Goal: Task Accomplishment & Management: Manage account settings

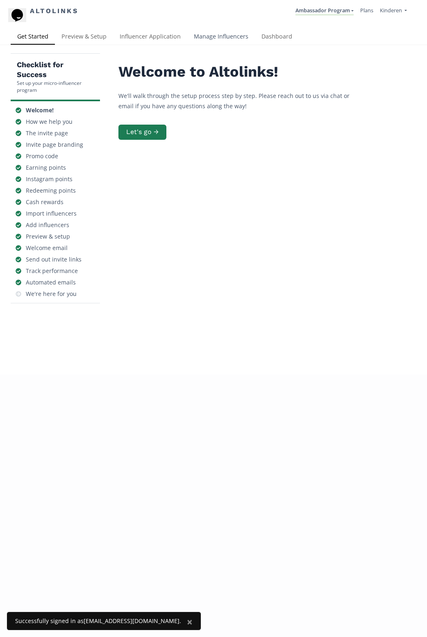
click at [220, 35] on link "Manage Influencers" at bounding box center [221, 37] width 68 height 16
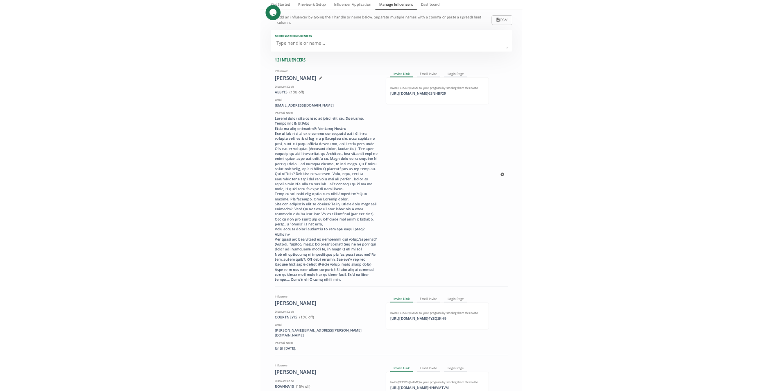
scroll to position [123, 0]
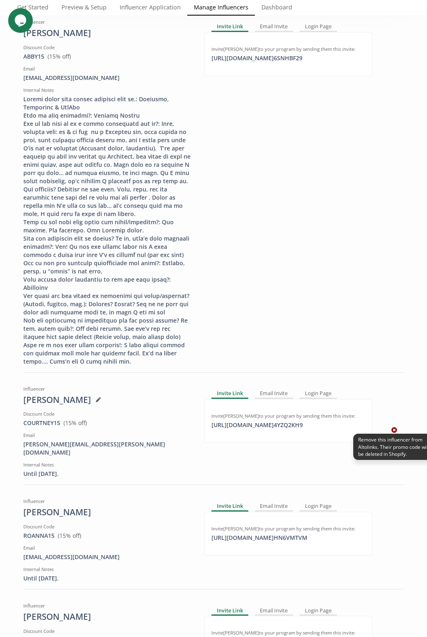
click at [393, 427] on icon at bounding box center [394, 430] width 6 height 6
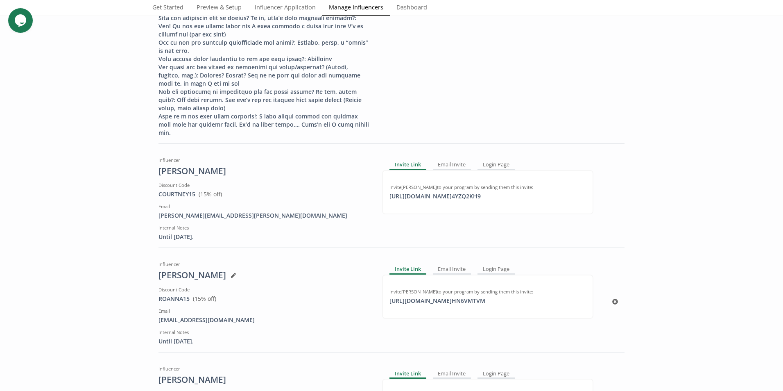
scroll to position [287, 0]
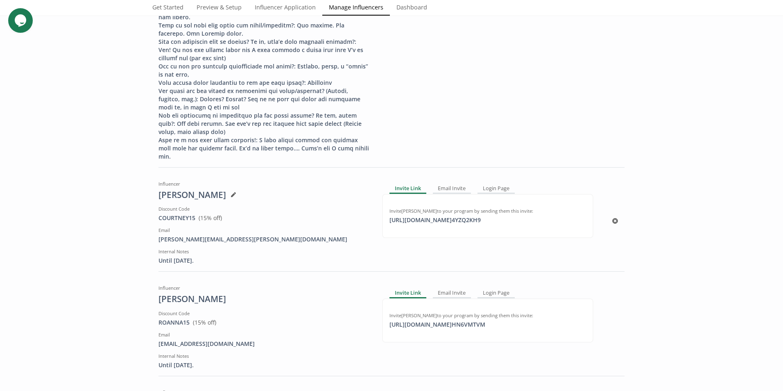
click at [427, 218] on icon at bounding box center [616, 221] width 6 height 6
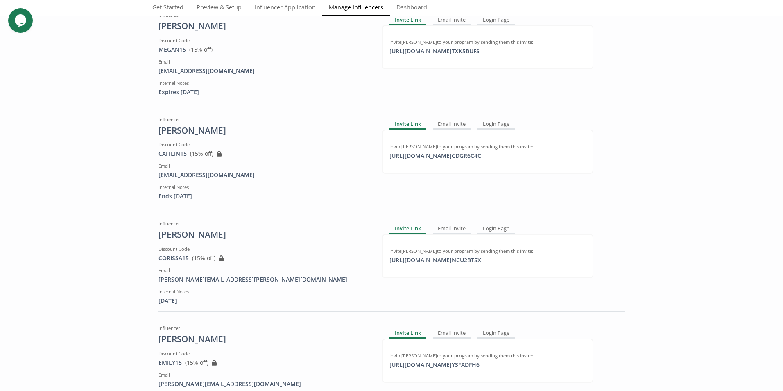
scroll to position [656, 0]
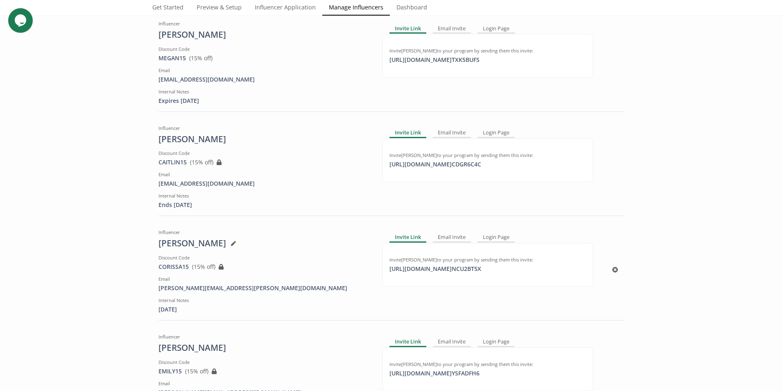
click at [180, 305] on div "July 30, 2025" at bounding box center [264, 309] width 211 height 8
click at [186, 305] on div "July 30, 2025" at bounding box center [264, 309] width 211 height 8
click at [191, 305] on div "July 30, 2025" at bounding box center [264, 309] width 211 height 8
drag, startPoint x: 190, startPoint y: 303, endPoint x: 145, endPoint y: 300, distance: 45.2
click at [146, 300] on div "Add an influencer by typing their handle or name below. Separate multiple names…" at bounding box center [392, 142] width 492 height 1507
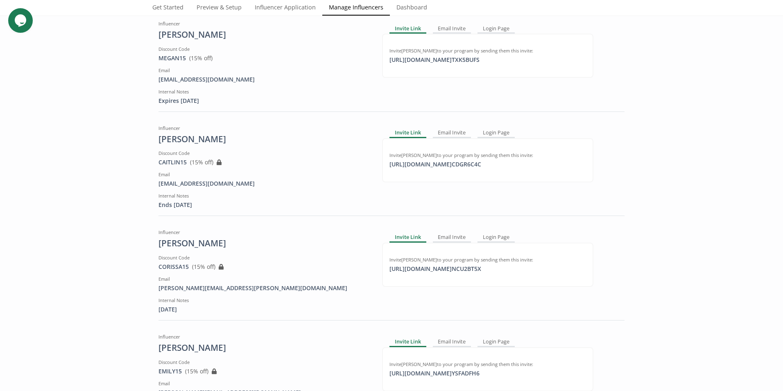
copy div "July 30, 2025"
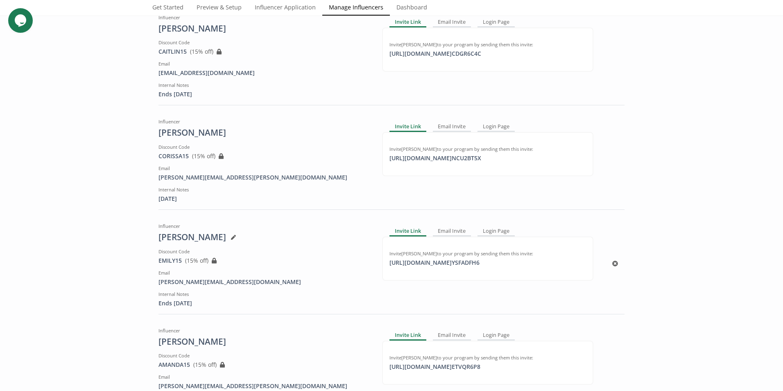
scroll to position [733, 0]
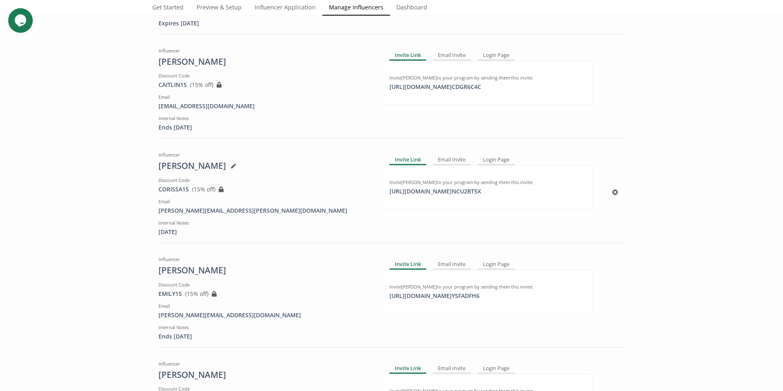
click at [231, 163] on icon at bounding box center [233, 165] width 5 height 5
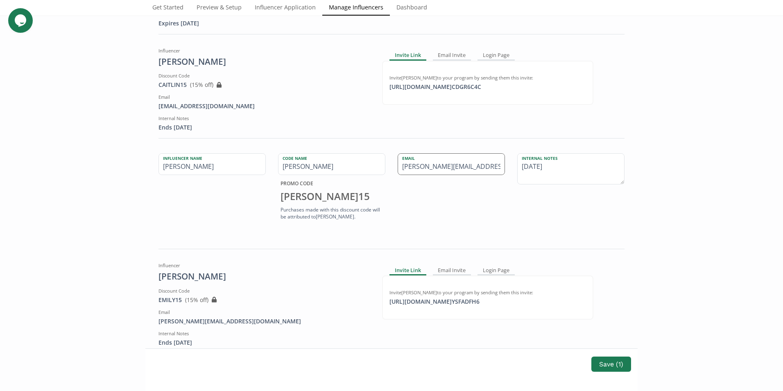
drag, startPoint x: 571, startPoint y: 161, endPoint x: 490, endPoint y: 161, distance: 80.7
click at [427, 161] on div "Influencer Name Corissa Hansen Code Name CORISSA PROMO CODE CORISSA 15 Purchase…" at bounding box center [391, 187] width 479 height 69
type textarea "Until [DATE]"
click at [427, 223] on div "Influencer Name Corissa Hansen Code Name CORISSA PROMO CODE CORISSA 15 Purchase…" at bounding box center [392, 190] width 466 height 84
click at [427, 210] on div "Internal Notes Until December 31, 2025" at bounding box center [571, 187] width 120 height 69
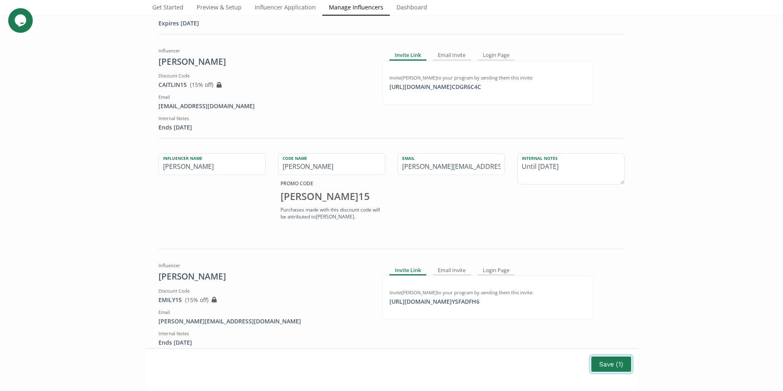
click at [427, 364] on button "Save ( 1 )" at bounding box center [611, 364] width 42 height 18
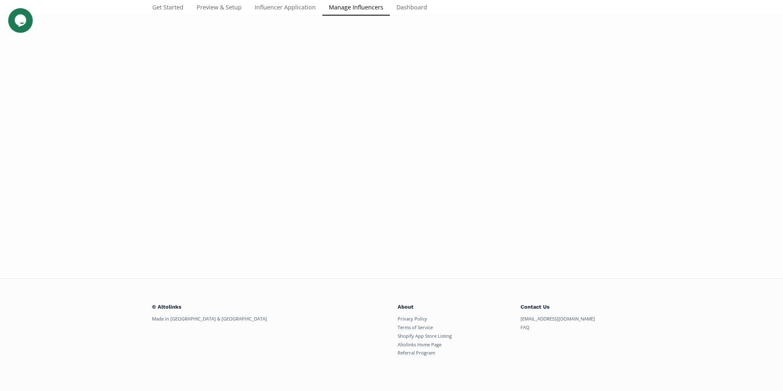
scroll to position [158, 0]
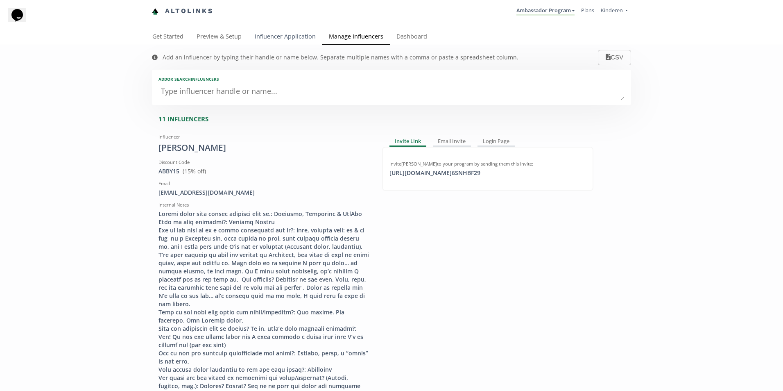
click at [293, 38] on link "Influencer Application" at bounding box center [285, 37] width 74 height 16
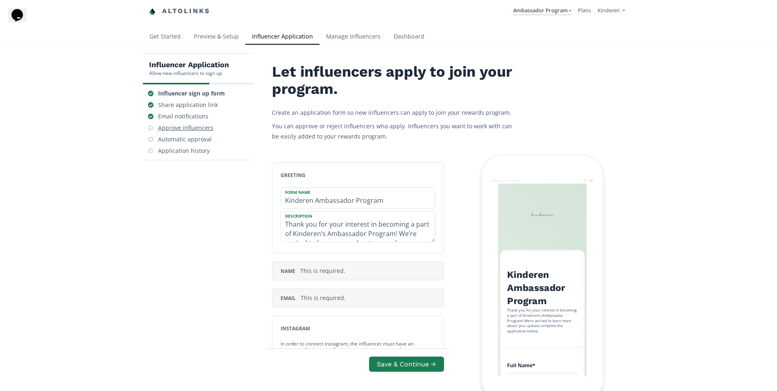
click at [179, 128] on div "Approve influencers" at bounding box center [185, 128] width 55 height 8
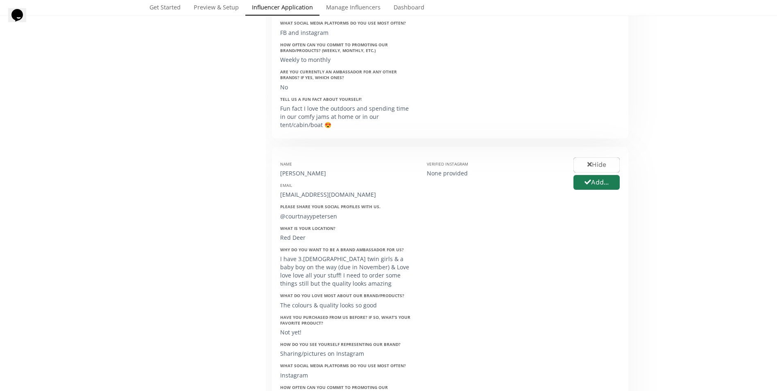
scroll to position [3273, 0]
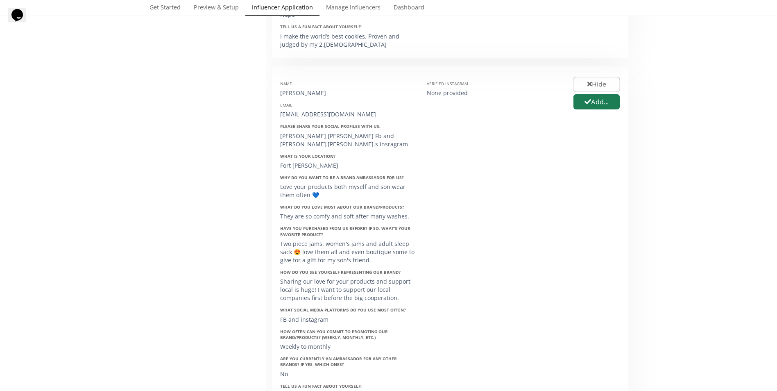
click at [493, 222] on div "Verified Instagram None provided" at bounding box center [494, 246] width 147 height 343
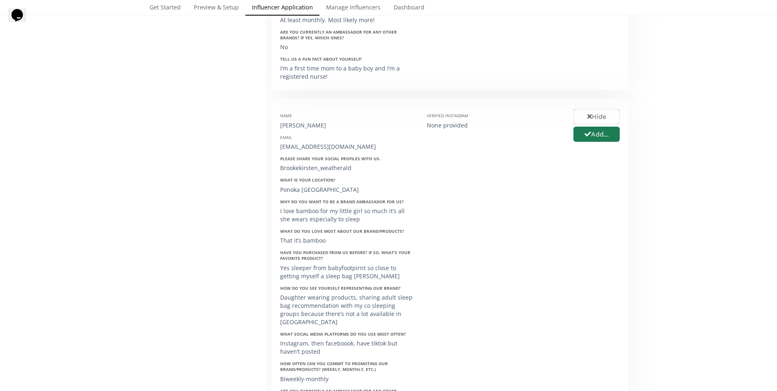
scroll to position [1060, 0]
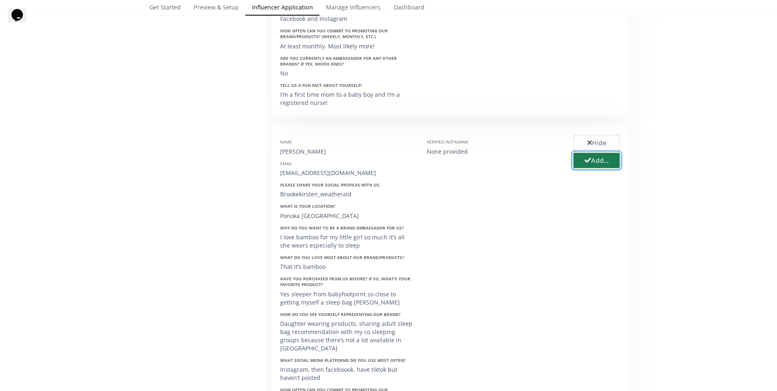
click at [593, 162] on button "Add..." at bounding box center [596, 161] width 49 height 18
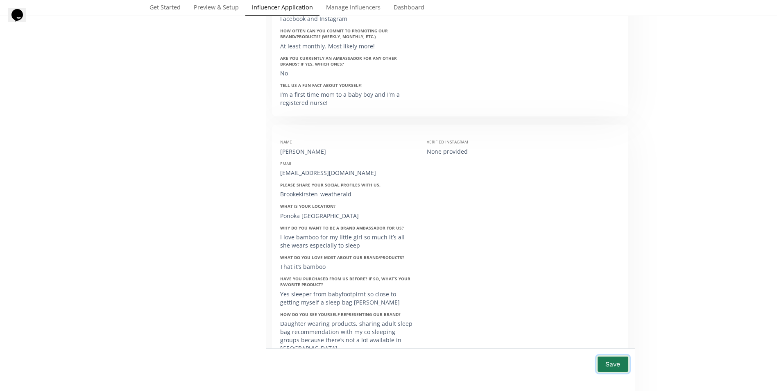
click at [616, 362] on button "Save" at bounding box center [613, 364] width 33 height 18
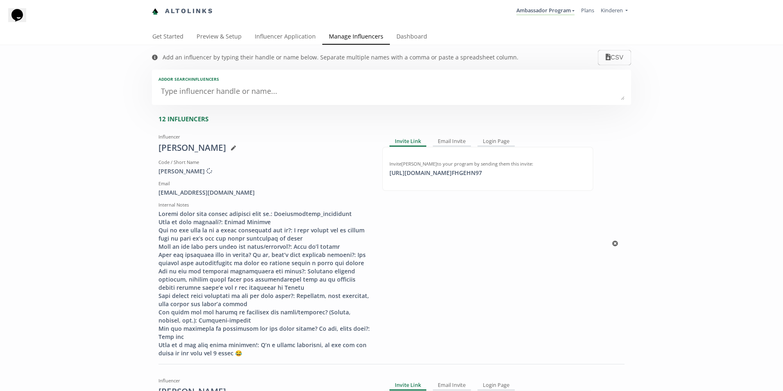
drag, startPoint x: 453, startPoint y: 144, endPoint x: 459, endPoint y: 148, distance: 7.0
click at [453, 143] on div "Email Invite" at bounding box center [452, 142] width 39 height 10
click at [406, 142] on div "Invite Link" at bounding box center [408, 142] width 36 height 10
click at [435, 173] on div "[URL][DOMAIN_NAME] FHGEHN97 click to copy" at bounding box center [436, 173] width 102 height 8
copy div "[URL][DOMAIN_NAME] FHGEHN97"
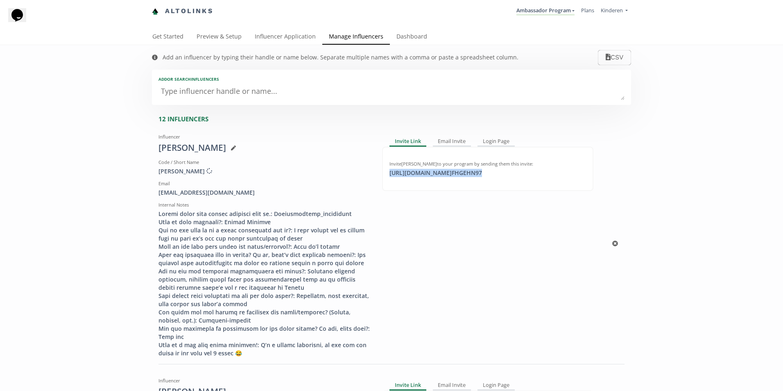
drag, startPoint x: 156, startPoint y: 192, endPoint x: 271, endPoint y: 193, distance: 115.1
click at [271, 193] on div "[EMAIL_ADDRESS][DOMAIN_NAME]" at bounding box center [264, 192] width 211 height 8
copy div "[EMAIL_ADDRESS][DOMAIN_NAME]"
click at [229, 176] on div "Influencer Brooke Weatherald Code / Short Name BROOKE Creating discount code ..…" at bounding box center [264, 243] width 224 height 227
click at [297, 37] on link "Influencer Application" at bounding box center [285, 37] width 74 height 16
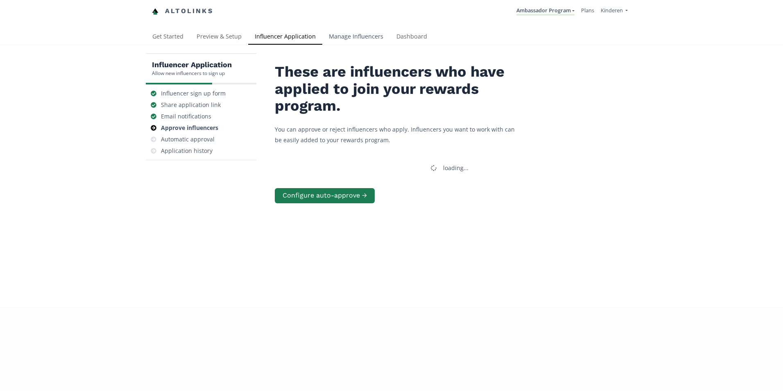
click at [360, 39] on link "Manage Influencers" at bounding box center [356, 37] width 68 height 16
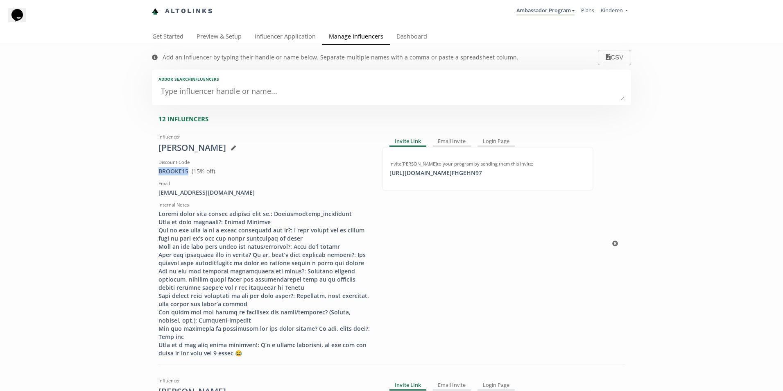
drag, startPoint x: 186, startPoint y: 171, endPoint x: 155, endPoint y: 173, distance: 31.2
click at [159, 173] on div "BROOKE15 View in Shopify Admin ( 15 % off)" at bounding box center [264, 171] width 211 height 8
copy span "BROOKE15"
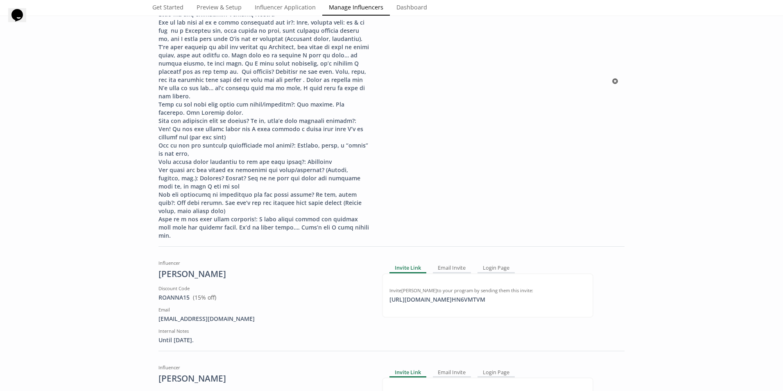
scroll to position [451, 0]
click at [278, 8] on link "Influencer Application" at bounding box center [285, 8] width 74 height 16
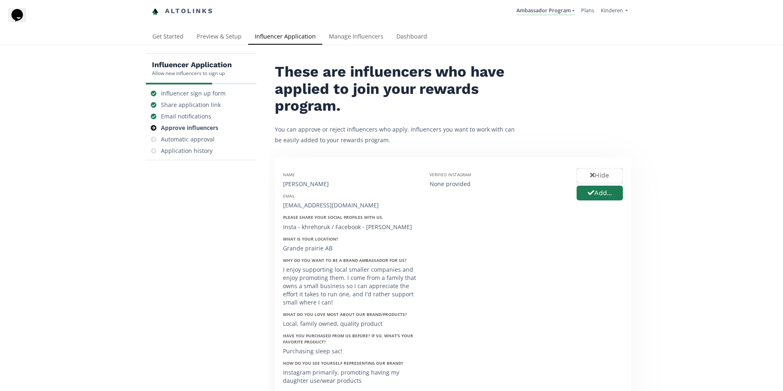
drag, startPoint x: 604, startPoint y: 174, endPoint x: 627, endPoint y: 172, distance: 22.7
click at [604, 174] on button "Hide" at bounding box center [600, 175] width 46 height 15
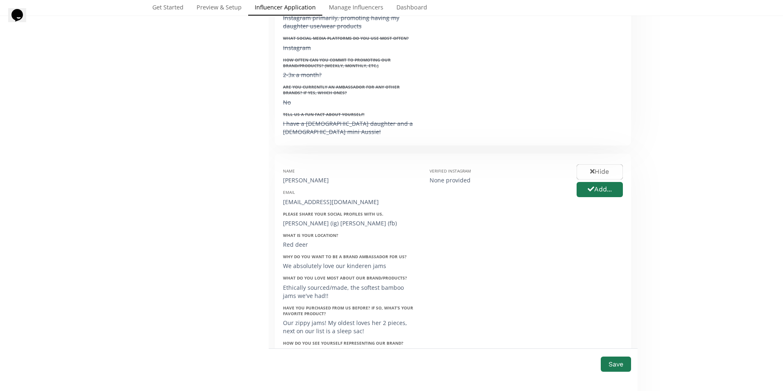
scroll to position [369, 0]
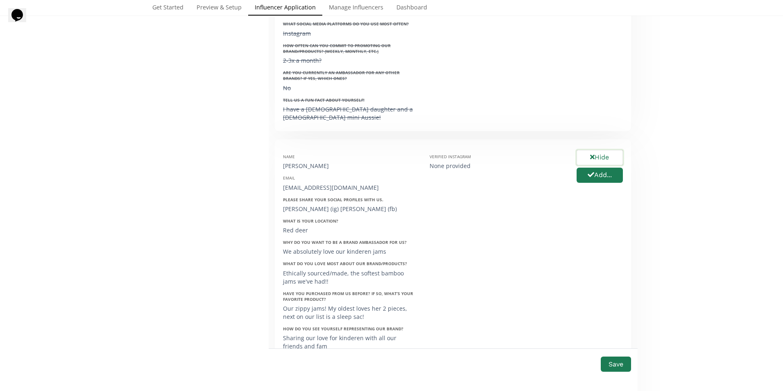
click at [605, 156] on button "Hide" at bounding box center [600, 158] width 49 height 18
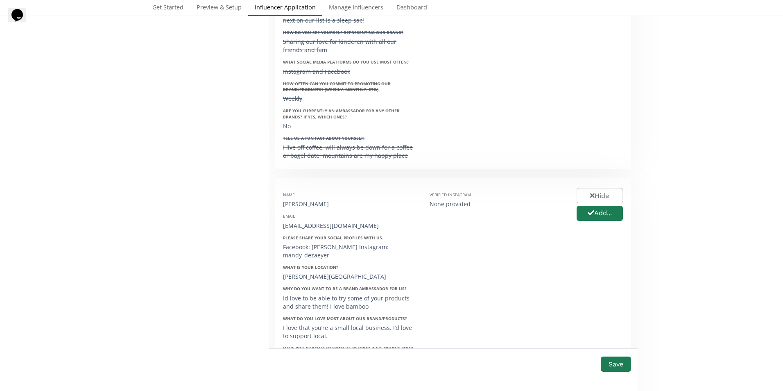
scroll to position [738, 0]
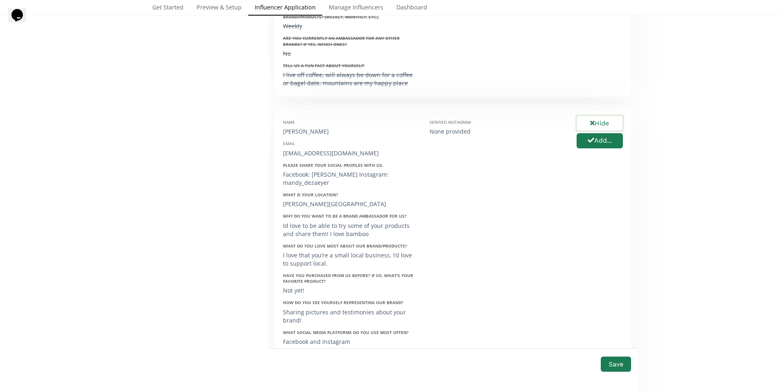
click at [601, 120] on button "Hide" at bounding box center [600, 123] width 49 height 18
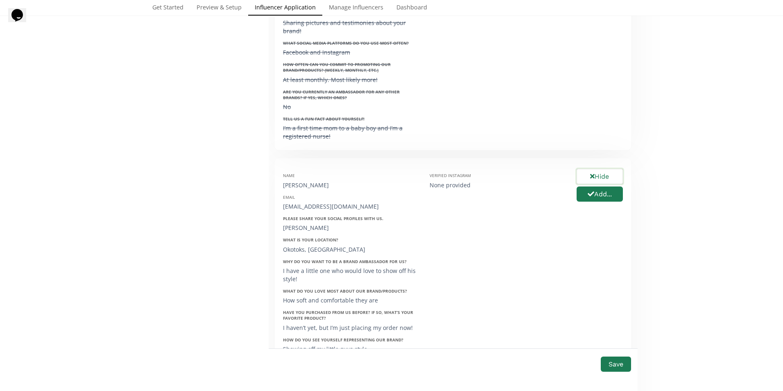
scroll to position [1065, 0]
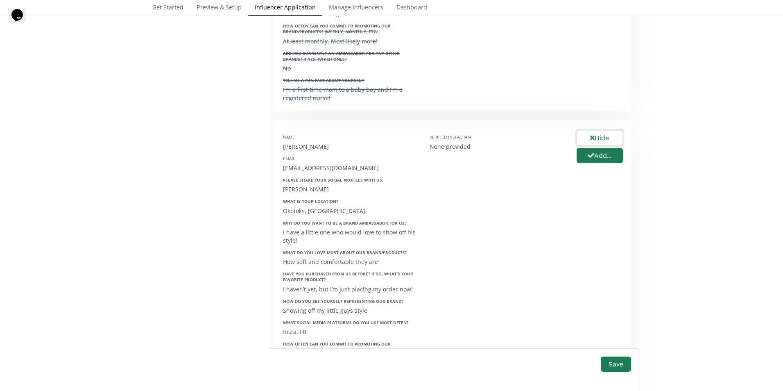
click at [599, 138] on button "Hide" at bounding box center [600, 138] width 49 height 18
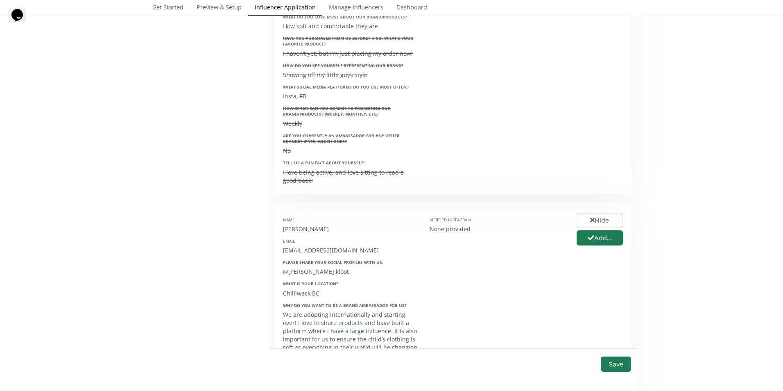
scroll to position [1352, 0]
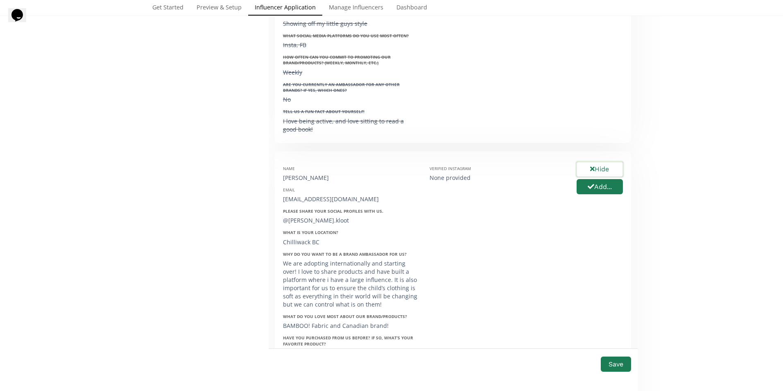
click at [602, 164] on button "Hide" at bounding box center [600, 170] width 49 height 18
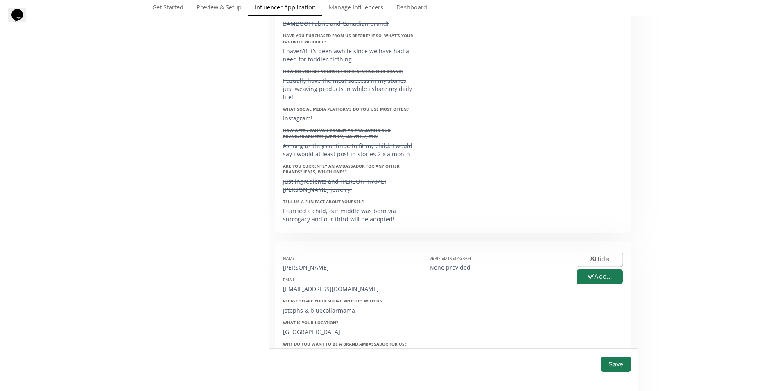
scroll to position [1762, 0]
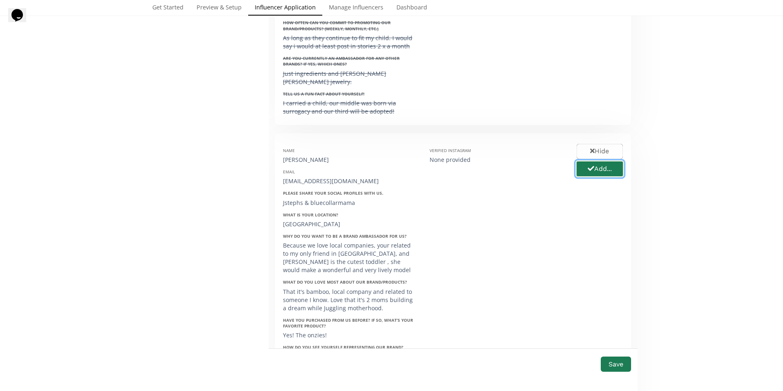
click at [590, 165] on icon "button" at bounding box center [591, 168] width 7 height 7
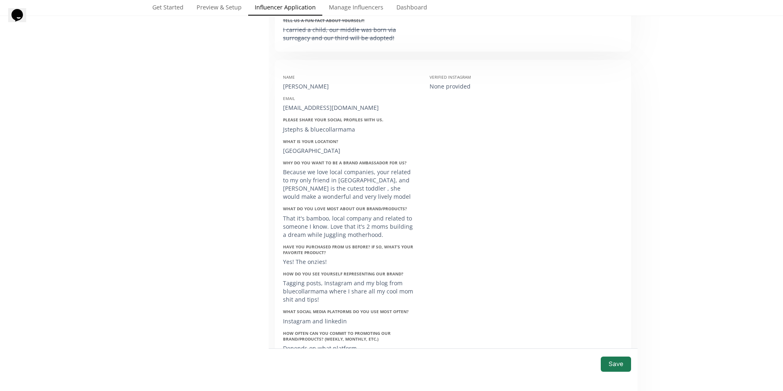
scroll to position [1844, 0]
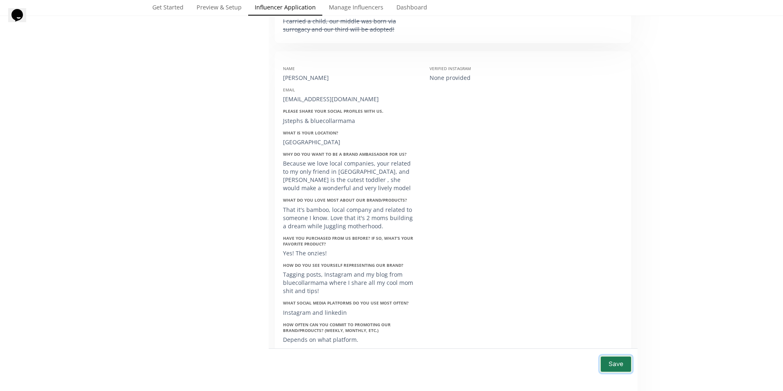
click at [610, 365] on button "Save" at bounding box center [616, 364] width 33 height 18
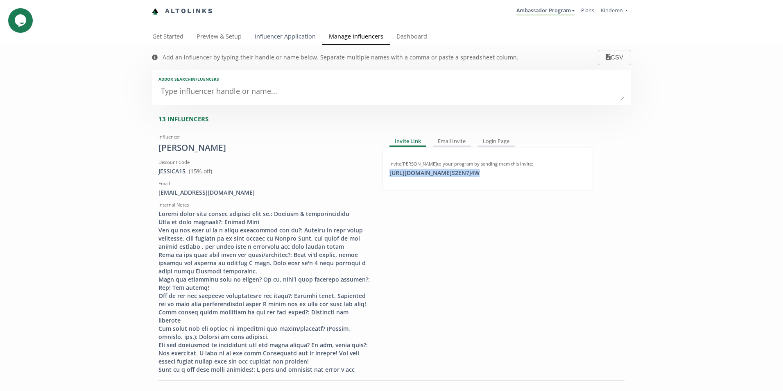
click at [291, 37] on link "Influencer Application" at bounding box center [285, 37] width 74 height 16
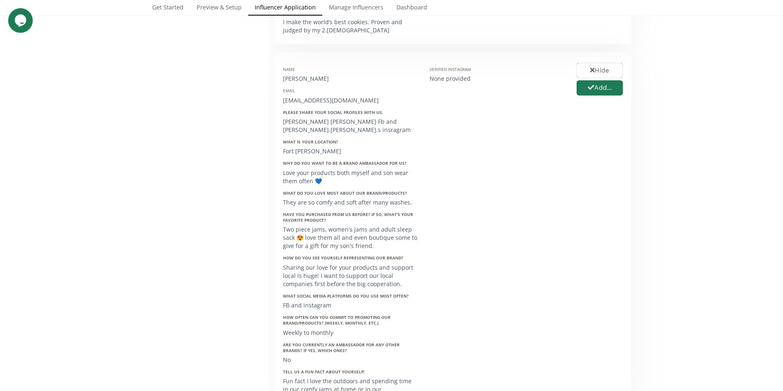
scroll to position [779, 0]
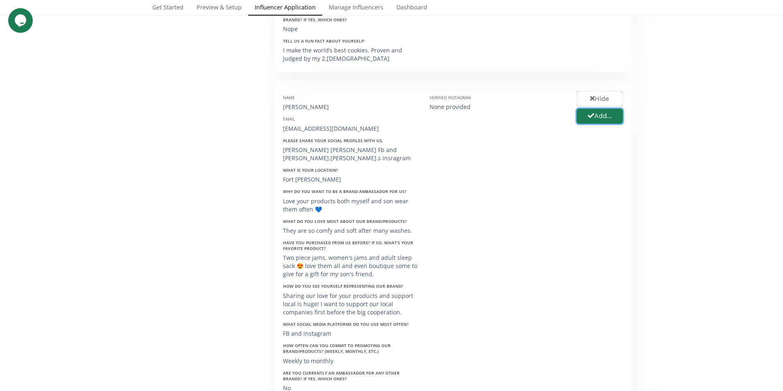
click at [599, 109] on button "Add..." at bounding box center [600, 116] width 46 height 15
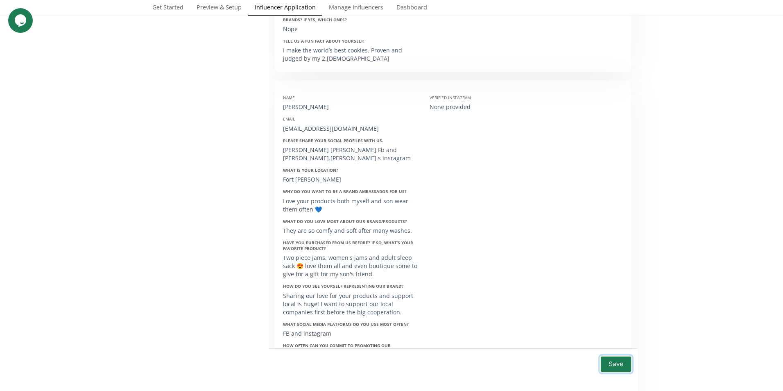
click at [612, 362] on button "Save" at bounding box center [616, 364] width 33 height 18
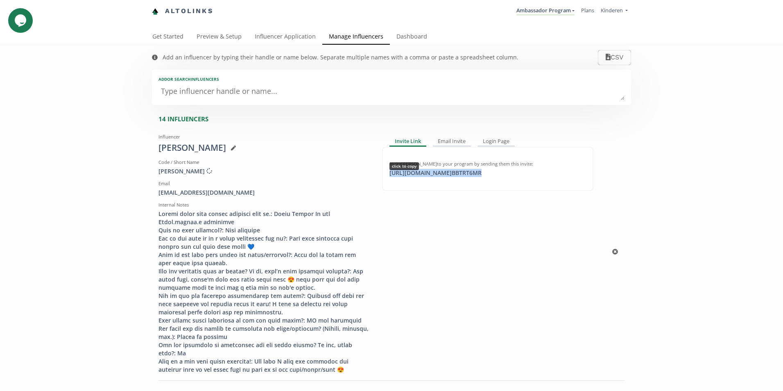
drag, startPoint x: 508, startPoint y: 173, endPoint x: 386, endPoint y: 175, distance: 122.9
click at [390, 175] on div "https://app.altolinks.com/invite/ BBTRT6MR click to copy" at bounding box center [488, 173] width 197 height 8
copy div "https://app.altolinks.com/invite/ BBTRT6MR"
drag, startPoint x: 245, startPoint y: 194, endPoint x: 132, endPoint y: 193, distance: 112.3
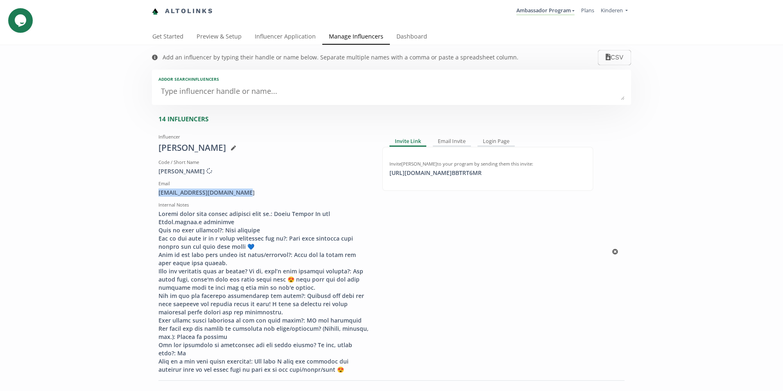
copy div "[EMAIL_ADDRESS][DOMAIN_NAME]"
drag, startPoint x: 285, startPoint y: 36, endPoint x: 478, endPoint y: 100, distance: 203.3
click at [285, 36] on link "Influencer Application" at bounding box center [285, 37] width 74 height 16
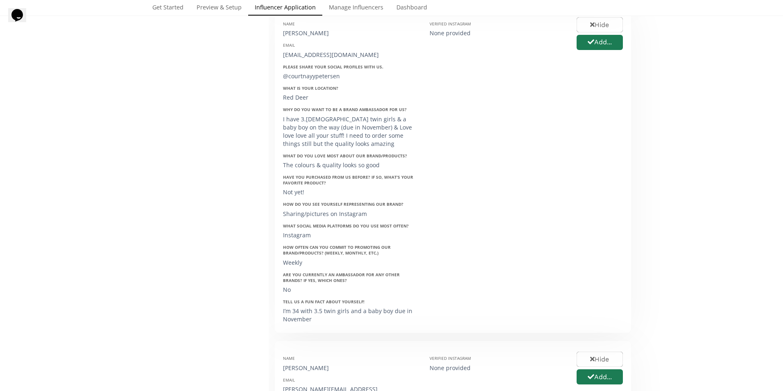
scroll to position [819, 0]
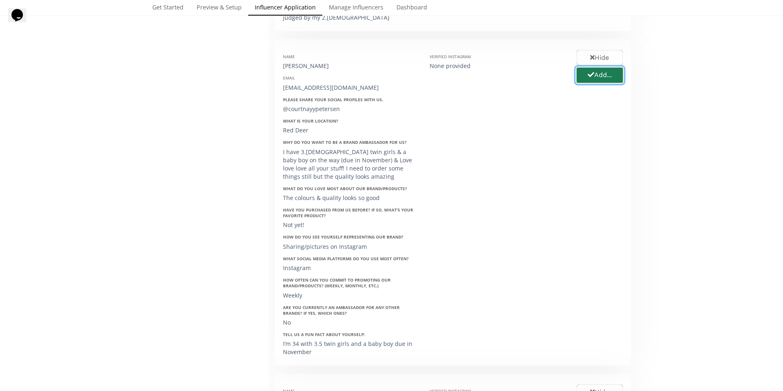
click at [597, 70] on button "Add..." at bounding box center [600, 75] width 49 height 18
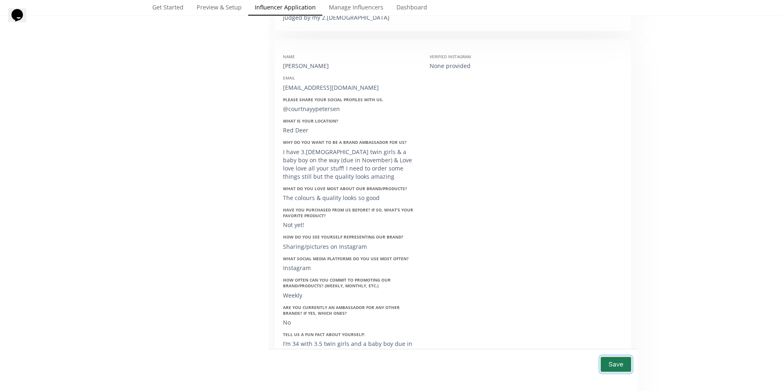
click at [613, 361] on button "Save" at bounding box center [616, 364] width 33 height 18
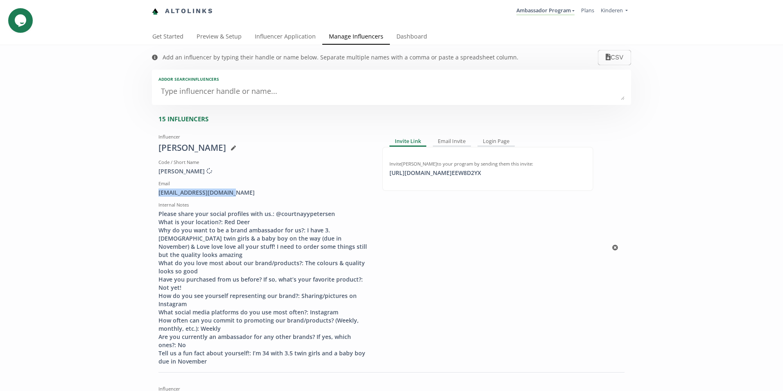
drag, startPoint x: 155, startPoint y: 193, endPoint x: 236, endPoint y: 190, distance: 81.2
click at [236, 190] on div "[EMAIL_ADDRESS][DOMAIN_NAME]" at bounding box center [264, 192] width 211 height 8
copy div "[EMAIL_ADDRESS][DOMAIN_NAME]"
click at [161, 147] on div "[PERSON_NAME]" at bounding box center [264, 148] width 211 height 12
drag, startPoint x: 156, startPoint y: 145, endPoint x: 192, endPoint y: 148, distance: 36.1
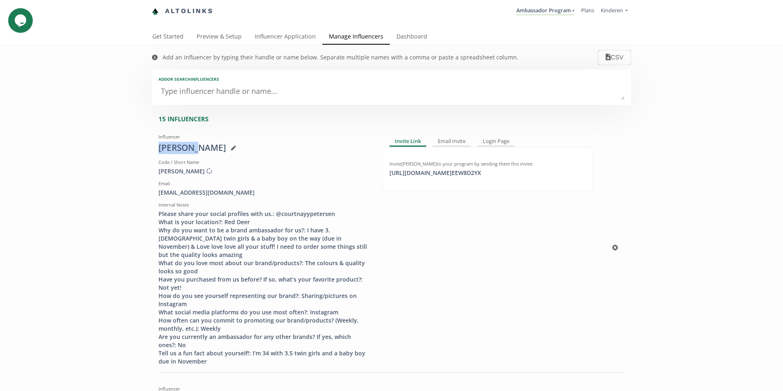
click at [192, 148] on div "[PERSON_NAME]" at bounding box center [264, 148] width 211 height 12
copy div "Courtnay"
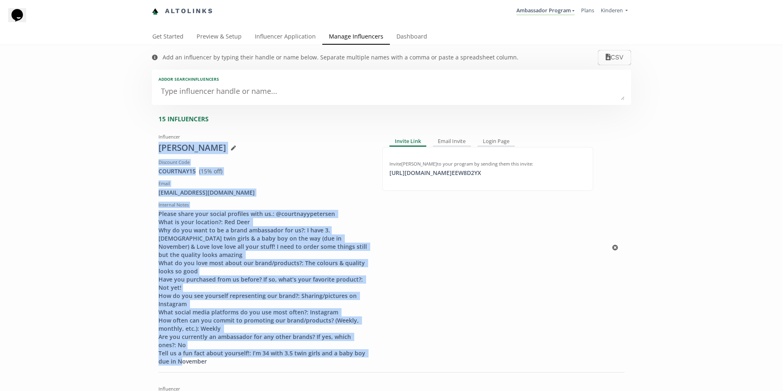
drag, startPoint x: 157, startPoint y: 148, endPoint x: 353, endPoint y: 352, distance: 282.8
click at [353, 352] on div "Influencer Courtnay Petersen Discount Code COURTNAY15 View in Shopify Admin ( 1…" at bounding box center [264, 247] width 224 height 235
copy div "Courtnay Petersen Discount Code COURTNAY15 View in Shopify Admin ( 15 % off) Em…"
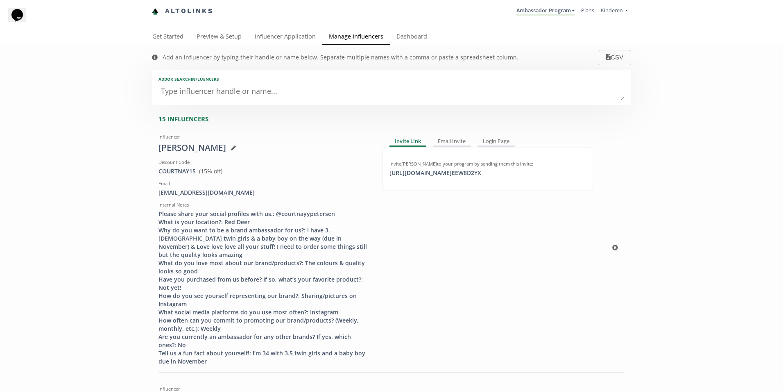
click at [437, 269] on div "Invite Link Email Invite Login Page Invite Courtnay Petersen to your program by…" at bounding box center [488, 247] width 224 height 235
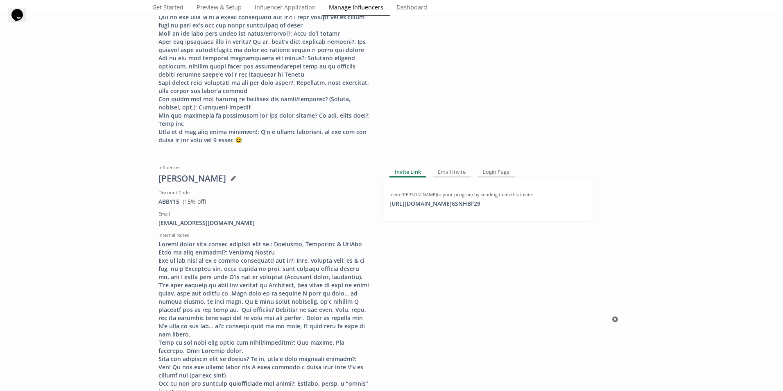
scroll to position [983, 0]
click at [321, 267] on div at bounding box center [264, 361] width 211 height 238
click at [214, 179] on div "[PERSON_NAME]" at bounding box center [264, 180] width 211 height 12
click at [226, 178] on div at bounding box center [231, 180] width 10 height 7
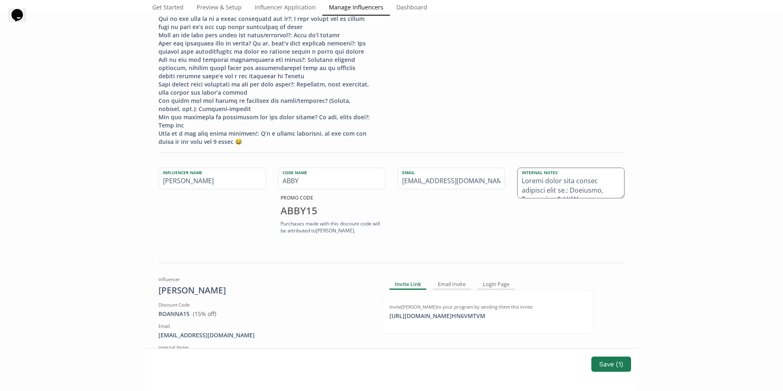
click at [520, 180] on textarea at bounding box center [571, 183] width 107 height 30
drag, startPoint x: 554, startPoint y: 182, endPoint x: 518, endPoint y: 181, distance: 35.2
click at [518, 181] on textarea at bounding box center [571, 183] width 107 height 30
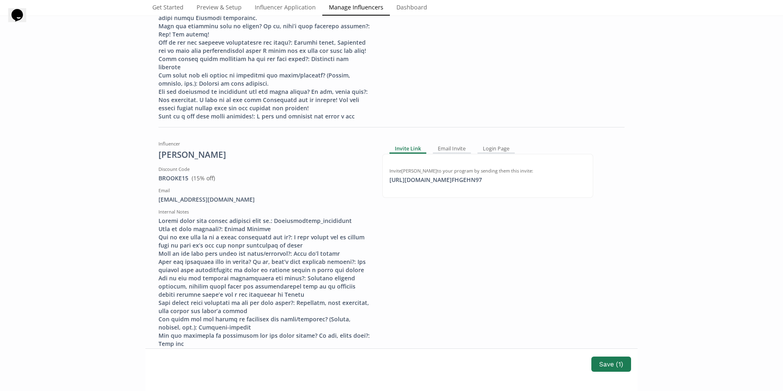
scroll to position [738, 0]
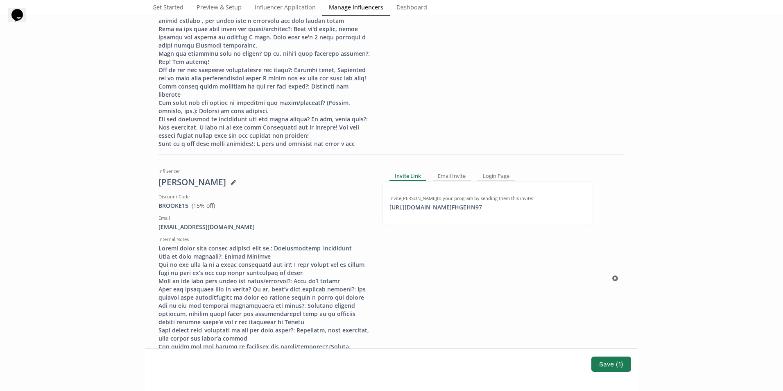
type textarea "Until Dec 31, 2025 Please share your social profiles with us.: Facebook, Instag…"
click at [236, 180] on icon at bounding box center [233, 182] width 5 height 5
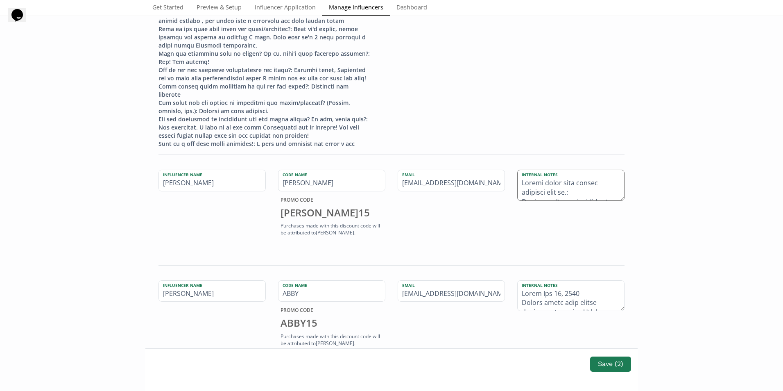
click at [520, 183] on textarea at bounding box center [571, 185] width 107 height 30
paste textarea "Until Dec 31, 202"
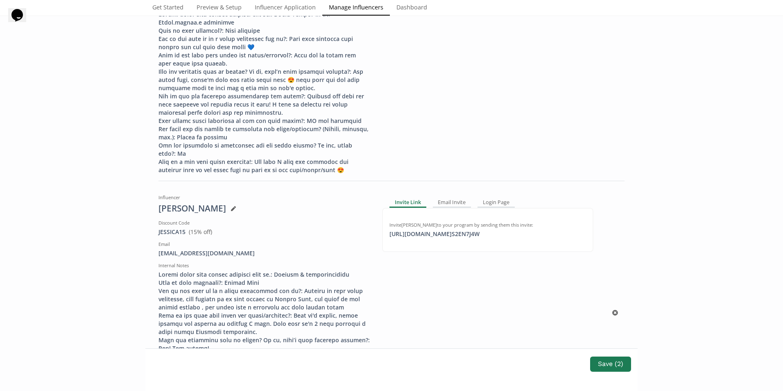
scroll to position [451, 0]
type textarea "Until Dec 31, 2025 Please share your social profiles with us.: Brookekirsten_we…"
click at [231, 206] on div at bounding box center [231, 209] width 10 height 7
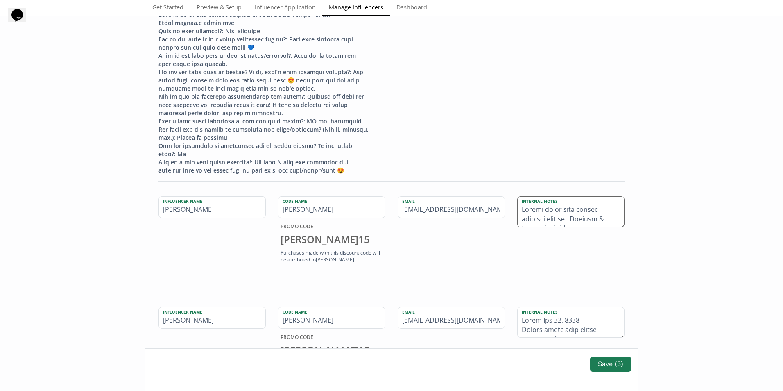
click at [518, 201] on textarea at bounding box center [571, 212] width 107 height 30
paste textarea "Until Dec 31, 202"
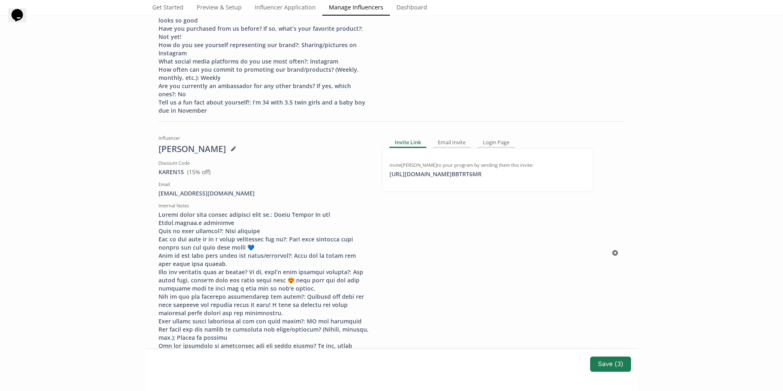
scroll to position [205, 0]
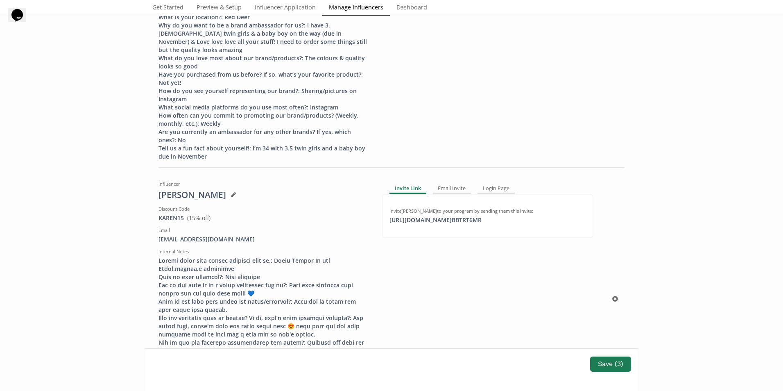
type textarea "Until Dec 31, 2025. Please share your social profiles with us.: Jstephs & bluec…"
click at [236, 192] on icon at bounding box center [233, 194] width 5 height 5
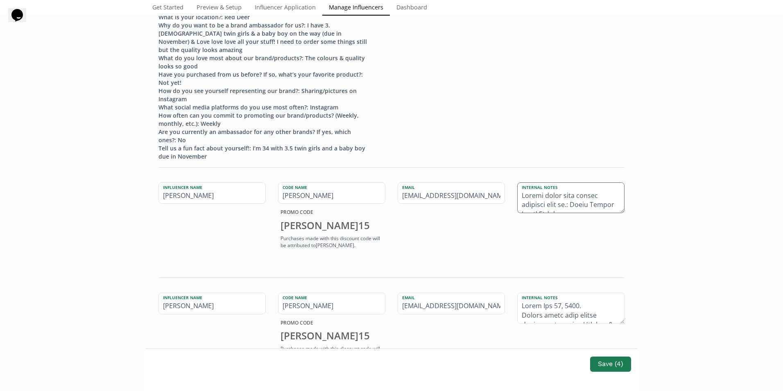
click at [518, 184] on textarea at bounding box center [571, 198] width 107 height 30
paste textarea "Until Dec 31, 202"
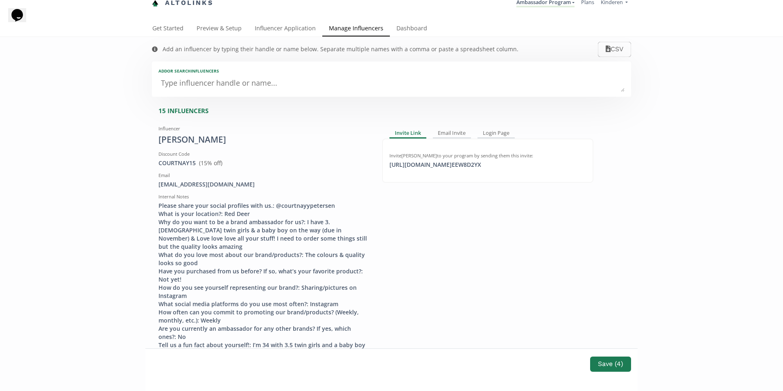
scroll to position [0, 0]
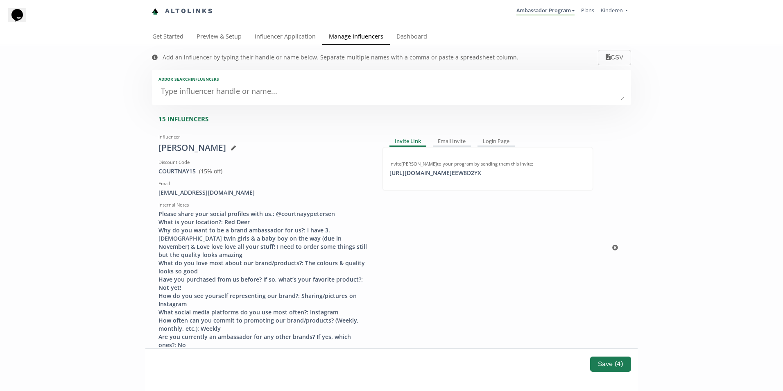
type textarea "Until Dec 31, 2025. Please share your social profiles with us.: Karen Louise Fb…"
click at [244, 147] on div "[PERSON_NAME]" at bounding box center [264, 148] width 211 height 12
click at [236, 148] on icon at bounding box center [233, 147] width 5 height 5
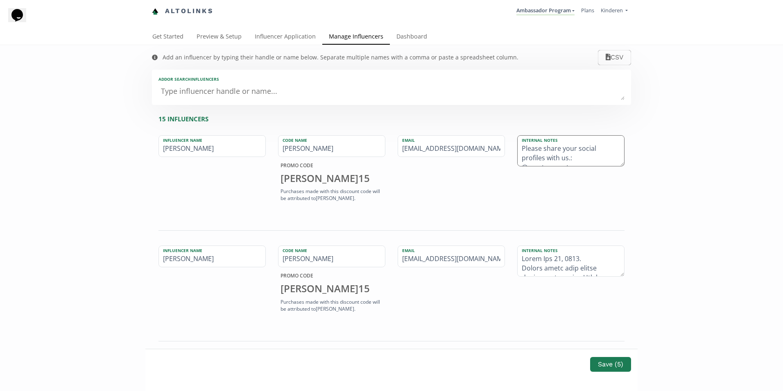
click at [520, 149] on textarea "Please share your social profiles with us.: @courtnayypetersen What is your loc…" at bounding box center [571, 151] width 107 height 30
paste textarea "Until Dec 31, 202"
type textarea "Until [DATE]. Please share your social profiles with us.: @courtnayypetersen Wh…"
click at [598, 364] on button "Save ( 5 )" at bounding box center [610, 364] width 43 height 18
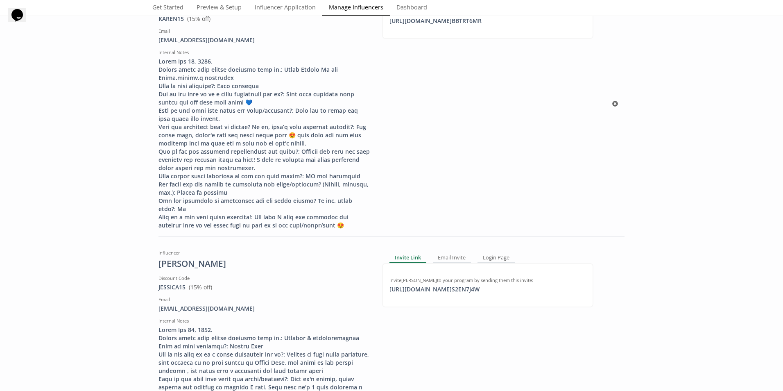
scroll to position [410, 0]
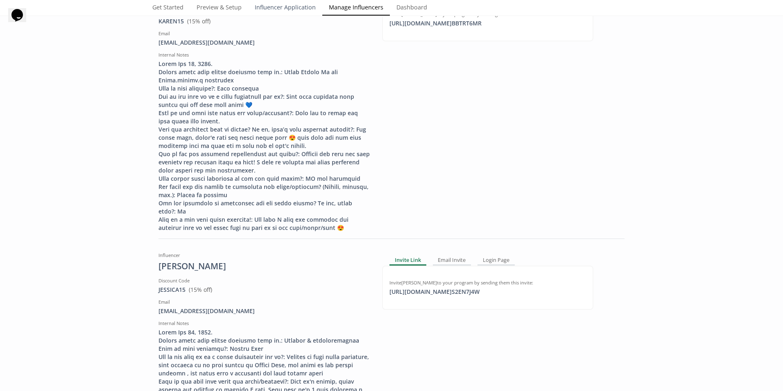
click at [282, 7] on link "Influencer Application" at bounding box center [285, 8] width 74 height 16
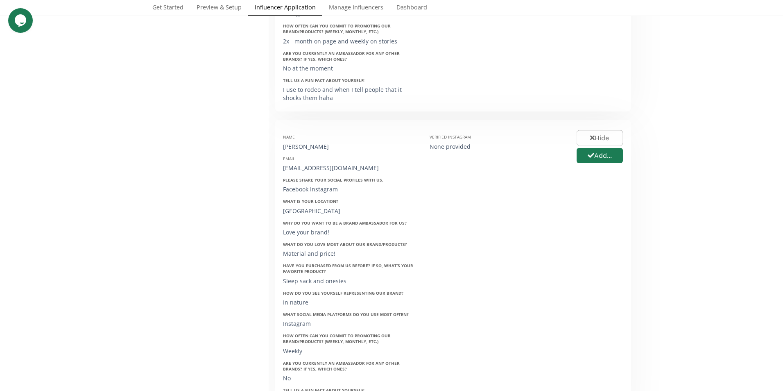
scroll to position [1106, 0]
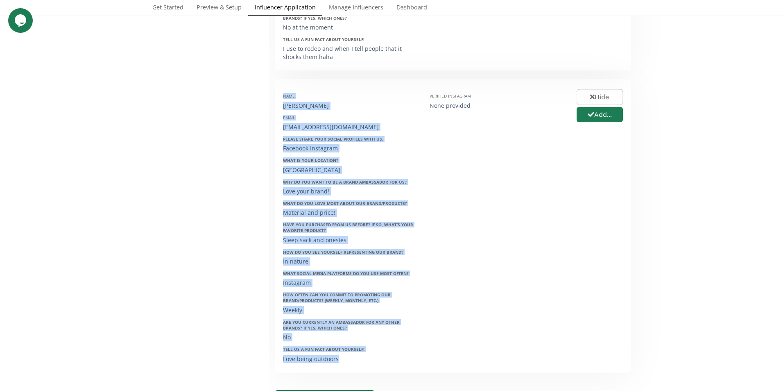
drag, startPoint x: 316, startPoint y: 122, endPoint x: 345, endPoint y: 342, distance: 222.3
click at [348, 347] on div "Name [PERSON_NAME] Email [EMAIL_ADDRESS][DOMAIN_NAME] Please share your social …" at bounding box center [350, 225] width 147 height 277
copy div "Name [PERSON_NAME] Email [EMAIL_ADDRESS][DOMAIN_NAME] Please share your social …"
click at [623, 268] on div "Hide Add..." at bounding box center [600, 225] width 59 height 277
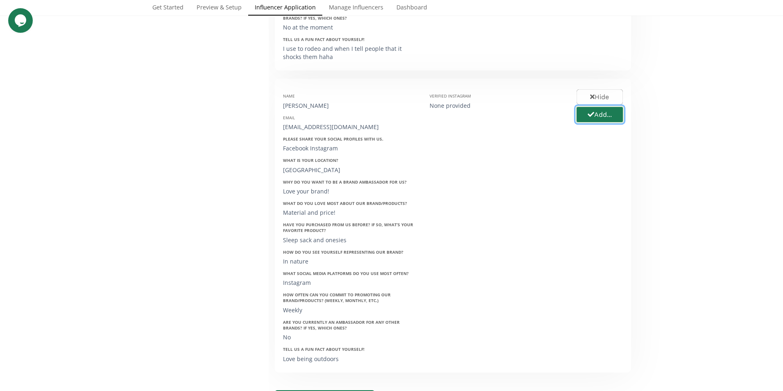
click at [591, 106] on button "Add..." at bounding box center [600, 115] width 49 height 18
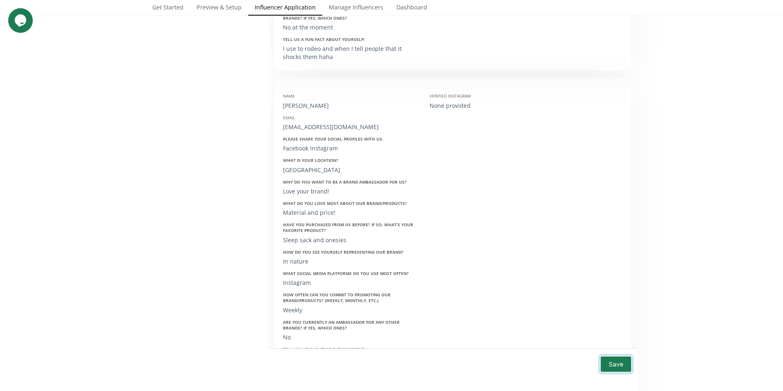
click at [604, 362] on button "Save" at bounding box center [616, 364] width 33 height 18
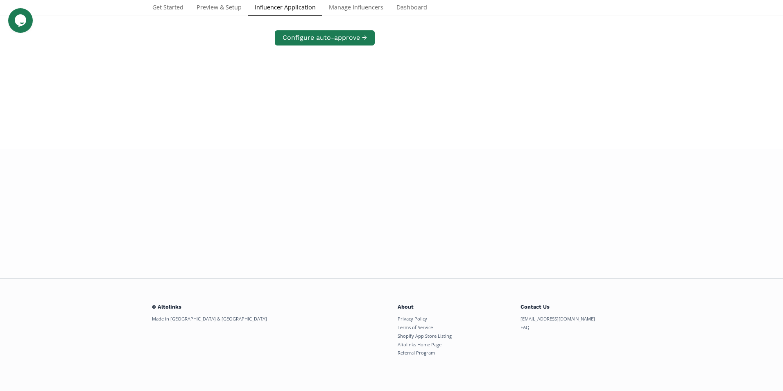
scroll to position [1019, 0]
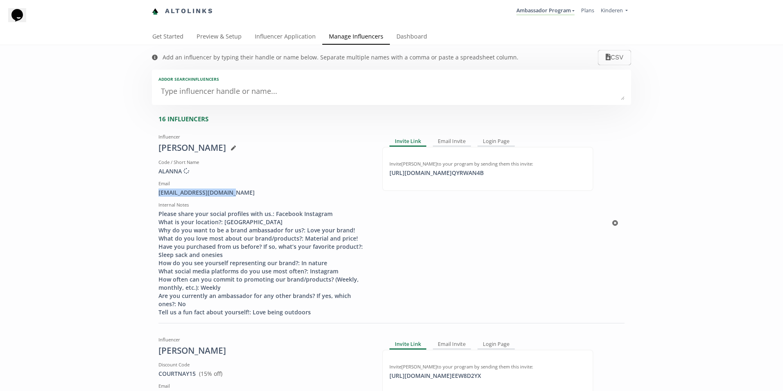
drag, startPoint x: 240, startPoint y: 193, endPoint x: 150, endPoint y: 193, distance: 89.7
click at [152, 193] on div "Influencer [PERSON_NAME] Code / Short Name [PERSON_NAME] Creating discount code…" at bounding box center [264, 223] width 224 height 186
copy div "[EMAIL_ADDRESS][DOMAIN_NAME]"
click at [284, 165] on div "Code / Short Name" at bounding box center [264, 162] width 211 height 7
drag, startPoint x: 186, startPoint y: 172, endPoint x: 154, endPoint y: 173, distance: 32.4
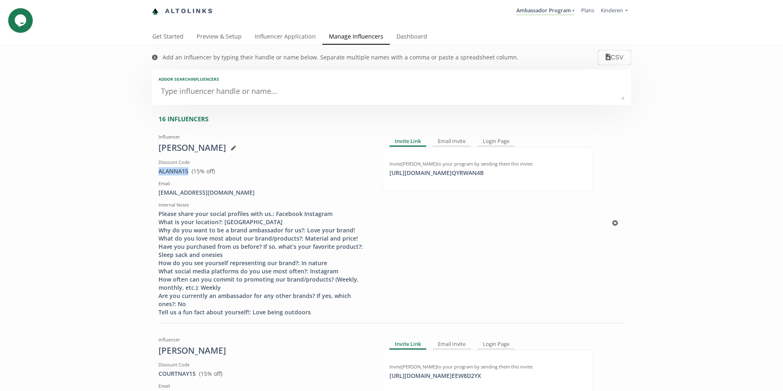
click at [154, 173] on div "Influencer Alanna greene Discount Code ALANNA15 View in Shopify Admin ( 15 % of…" at bounding box center [264, 223] width 224 height 186
copy span "ALANNA15"
drag, startPoint x: 517, startPoint y: 171, endPoint x: 379, endPoint y: 173, distance: 137.7
click at [382, 173] on div "Invite Alanna greene to your program by sending them this invite: https://app.a…" at bounding box center [487, 169] width 211 height 44
copy div "https://app.altolinks.com/invite/ QYRWAN4B"
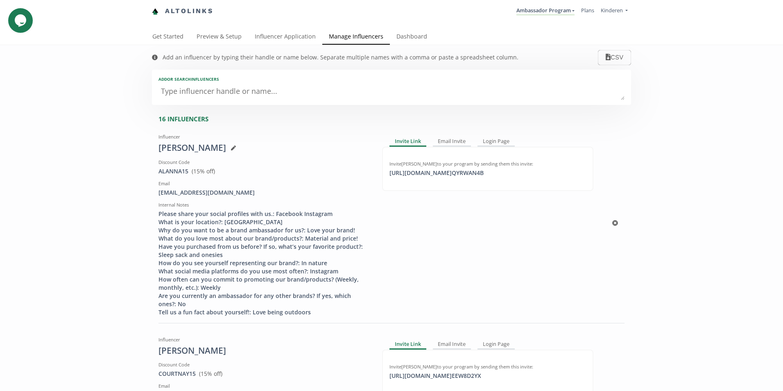
click at [231, 147] on icon at bounding box center [233, 147] width 5 height 5
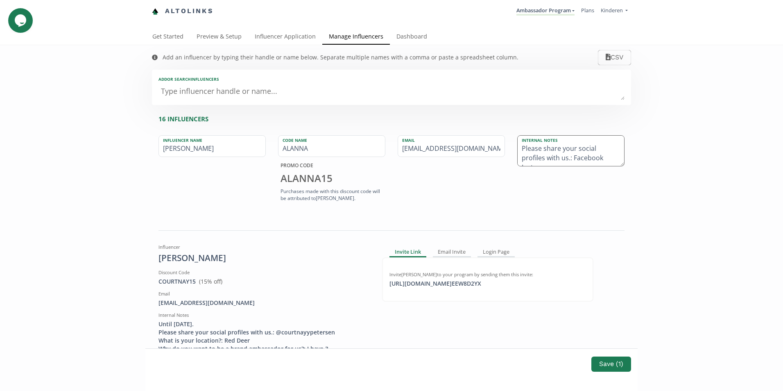
click at [520, 147] on textarea "Please share your social profiles with us.: Facebook Instagram What is your loc…" at bounding box center [571, 151] width 107 height 30
type textarea "Until [DATE] Please share your social profiles with us.: Facebook Instagram Wha…"
click at [611, 363] on button "Save ( 1 )" at bounding box center [611, 364] width 42 height 18
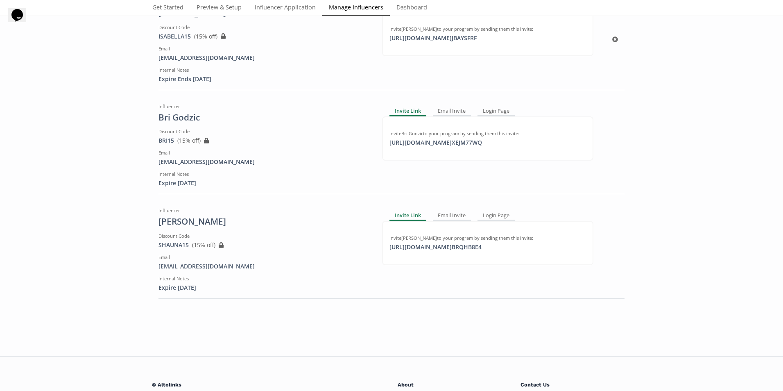
scroll to position [2458, 0]
